Goal: Find specific page/section: Find specific page/section

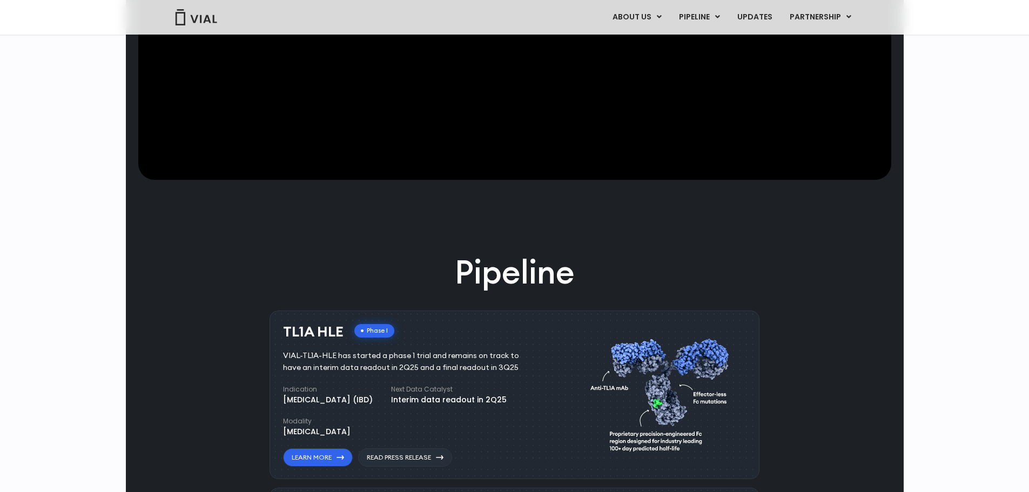
scroll to position [486, 0]
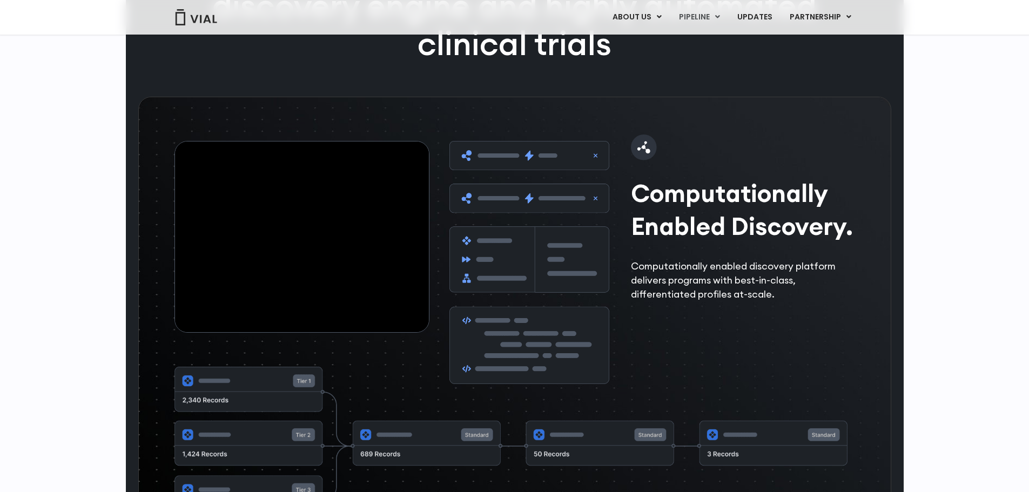
drag, startPoint x: 166, startPoint y: 285, endPoint x: 177, endPoint y: 408, distance: 123.7
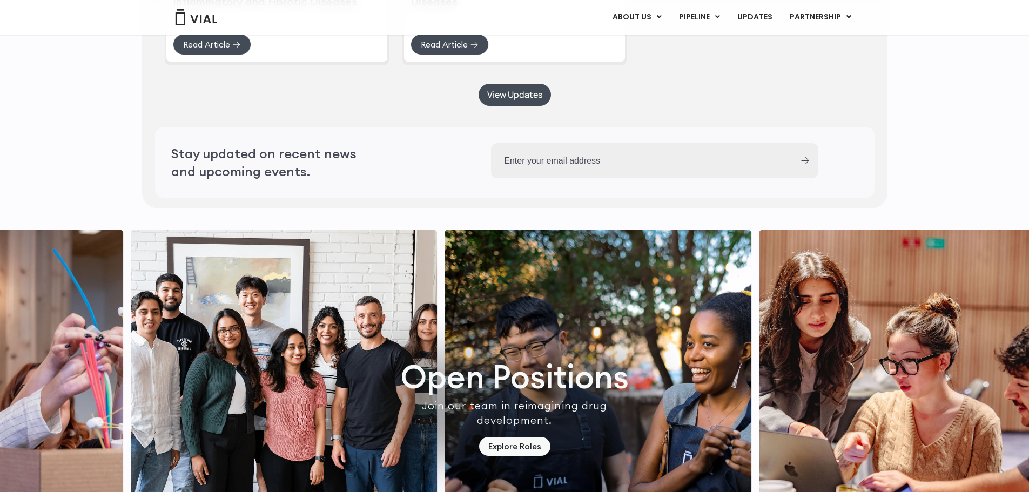
scroll to position [3093, 0]
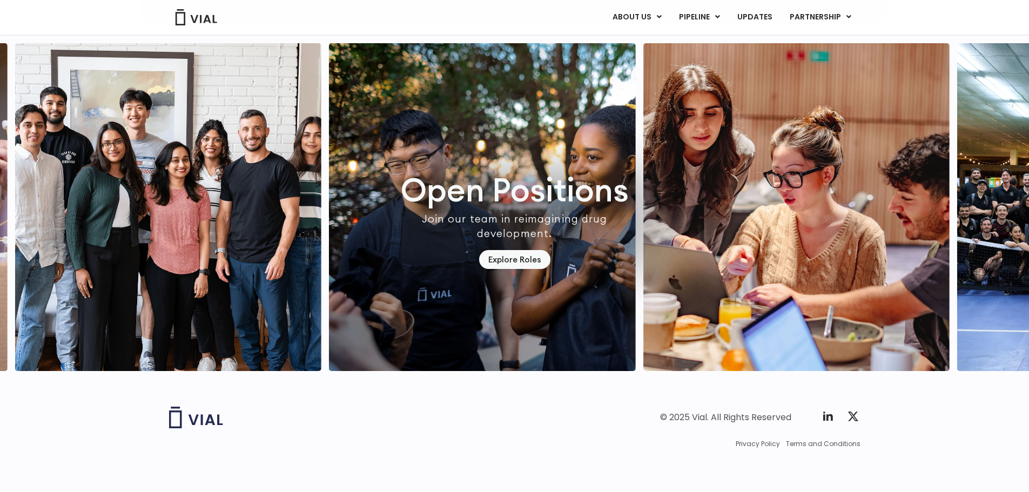
drag, startPoint x: 150, startPoint y: 255, endPoint x: 156, endPoint y: 369, distance: 114.1
click at [502, 250] on link "Explore Roles" at bounding box center [514, 259] width 71 height 19
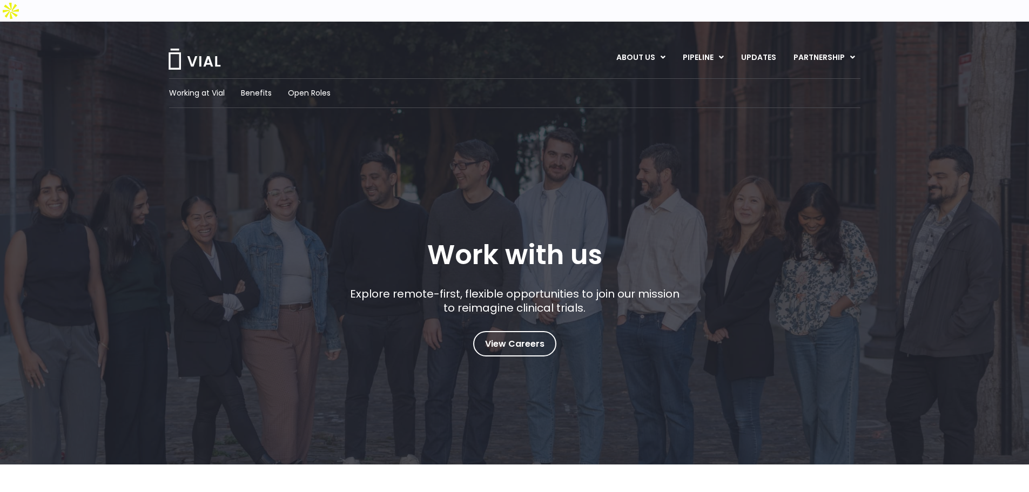
click at [719, 239] on div "Work with us Explore remote-first, flexible opportunities to join our mission t…" at bounding box center [515, 297] width 692 height 117
click at [506, 337] on span "View Careers" at bounding box center [514, 344] width 59 height 14
drag, startPoint x: 162, startPoint y: 370, endPoint x: 190, endPoint y: 73, distance: 297.9
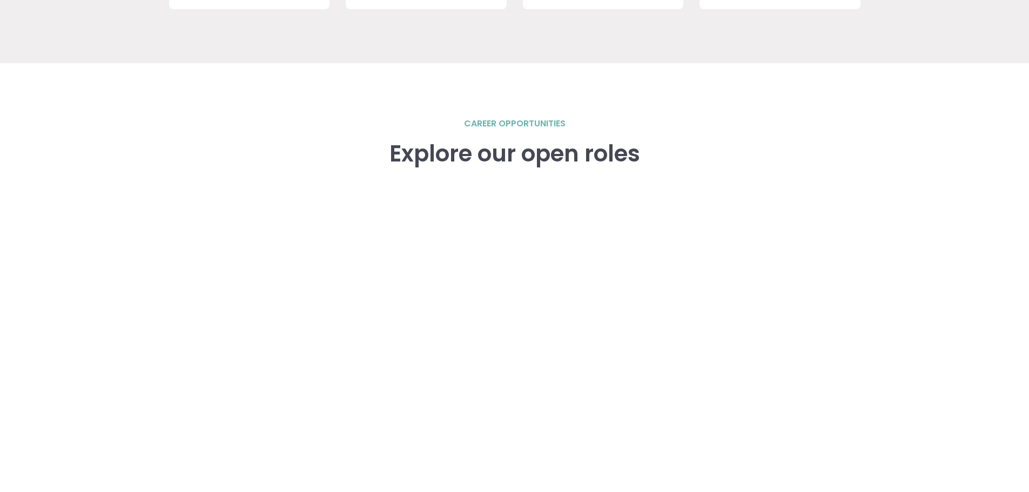
scroll to position [1626, 0]
